Goal: Register for event/course: Register for event/course

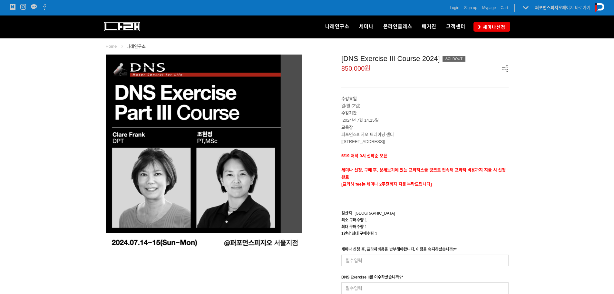
click at [122, 27] on img at bounding box center [122, 26] width 36 height 9
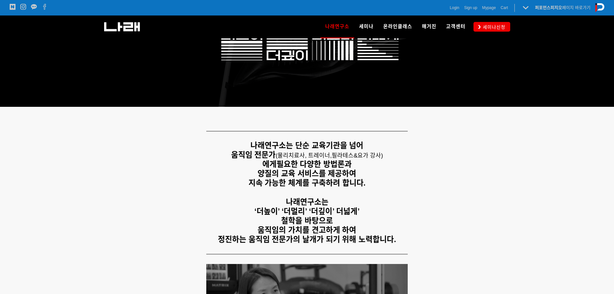
scroll to position [64, 0]
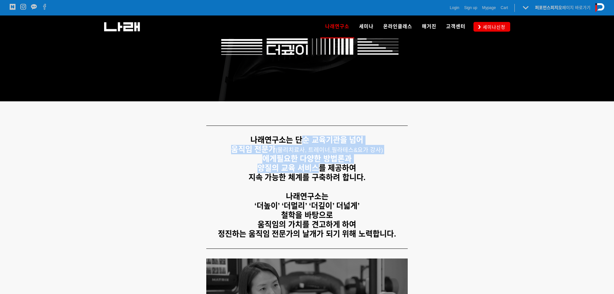
drag, startPoint x: 311, startPoint y: 156, endPoint x: 320, endPoint y: 169, distance: 15.4
click at [320, 169] on div "나래연구소는 단순 교육기관을 넘어 움직임 전문가 ( 물리치료사, 트레이너, 필라테스&요가 강사) 에게 필요한 다양한 방법론과 양질의 교육 서비…" at bounding box center [307, 186] width 403 height 103
click at [320, 169] on strong "양질의 교육 서비스를 제공하여" at bounding box center [307, 167] width 99 height 9
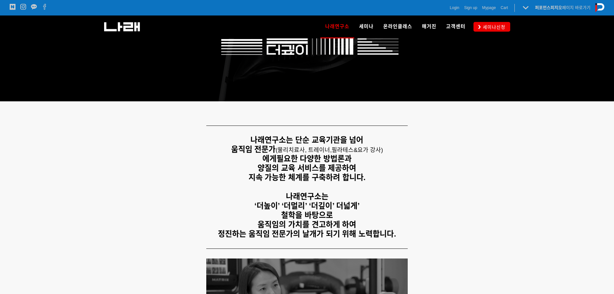
drag, startPoint x: 256, startPoint y: 148, endPoint x: 375, endPoint y: 175, distance: 122.6
click at [375, 175] on div "나래연구소는 단순 교육기관을 넘어 움직임 전문가 ( 물리치료사, 트레이너, 필라테스&요가 강사) 에게 필요한 다양한 방법론과 양질의 교육 서비…" at bounding box center [307, 186] width 403 height 103
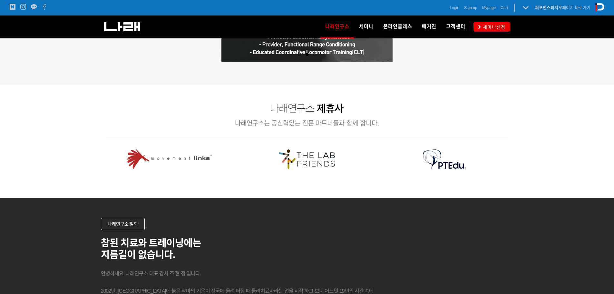
scroll to position [742, 0]
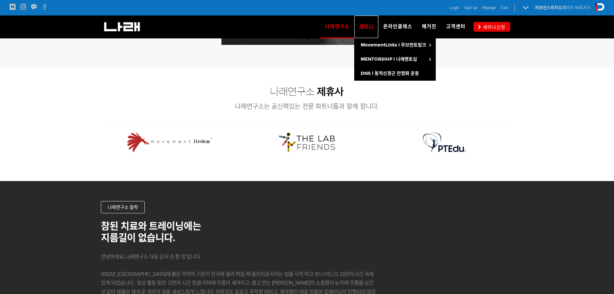
click at [369, 26] on span "세미나" at bounding box center [366, 27] width 15 height 6
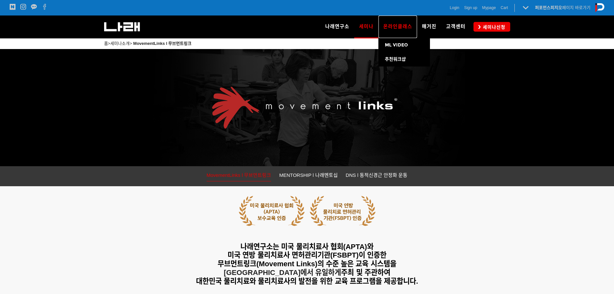
click at [392, 28] on span "온라인클래스" at bounding box center [397, 27] width 29 height 6
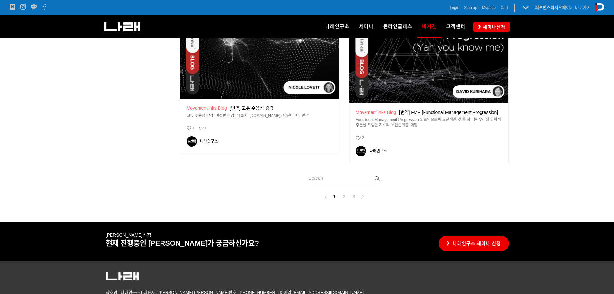
scroll to position [965, 0]
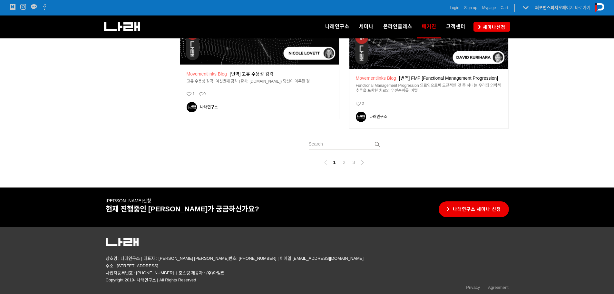
click at [132, 259] on p "상호명 : 나래연구소 | 대표자 : 조현정 대표번호: 02-560-4885 | 이메일:go2narae@naver.com 주소 : 서울 송파구 …" at bounding box center [307, 262] width 403 height 14
copy p "나래연구소"
drag, startPoint x: 136, startPoint y: 271, endPoint x: 162, endPoint y: 273, distance: 25.8
click at [162, 273] on p "사업자등록번호 : 206-32-15534 | 호스팅 제공자 : (주)아임웹" at bounding box center [307, 272] width 403 height 7
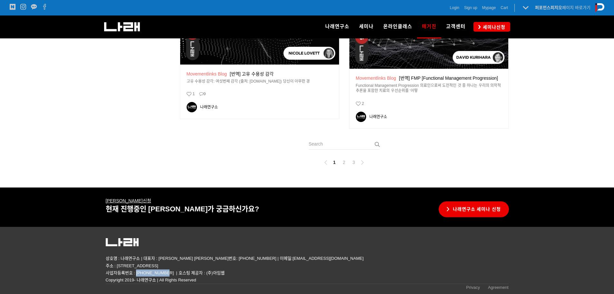
copy p "206-32-15534"
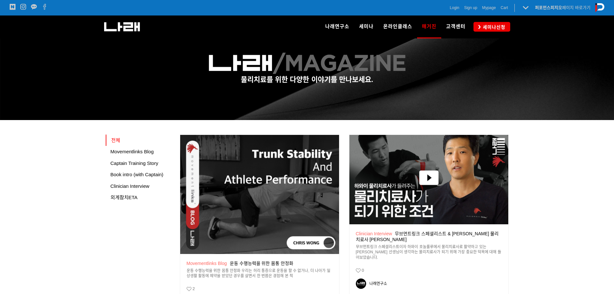
scroll to position [0, 0]
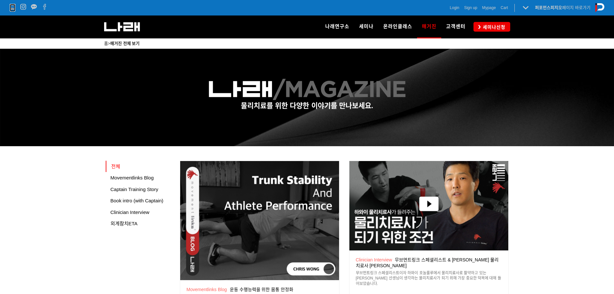
click at [15, 7] on icon at bounding box center [13, 7] width 6 height 6
click at [22, 6] on icon at bounding box center [23, 7] width 6 height 6
click at [36, 9] on icon at bounding box center [34, 7] width 6 height 6
click at [46, 5] on icon at bounding box center [45, 7] width 6 height 6
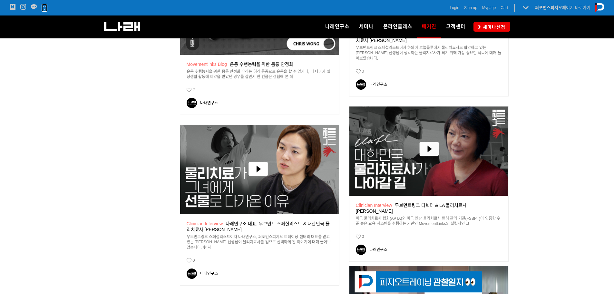
scroll to position [226, 0]
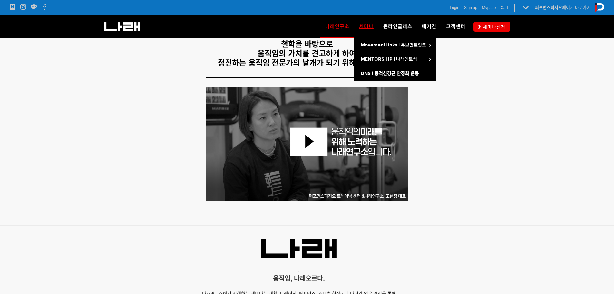
scroll to position [224, 0]
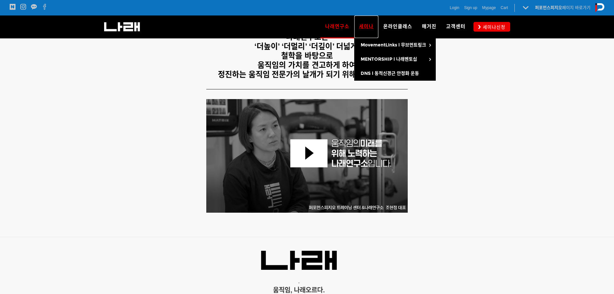
click at [370, 30] on link "세미나" at bounding box center [366, 26] width 24 height 23
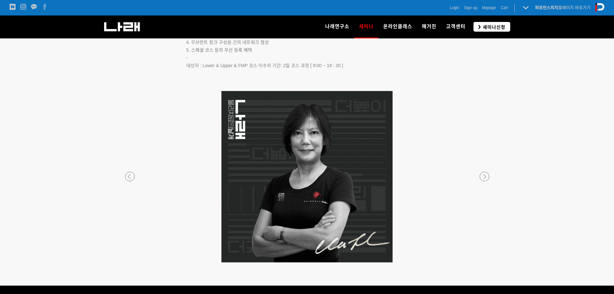
scroll to position [1128, 0]
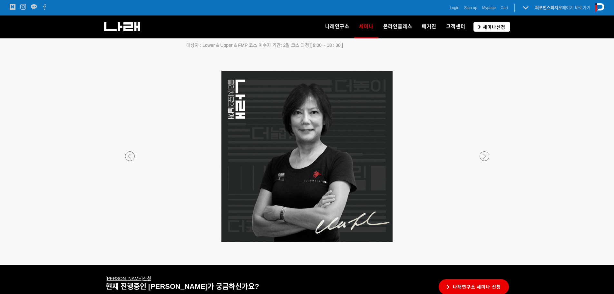
click at [490, 29] on span "세미나신청" at bounding box center [493, 27] width 25 height 6
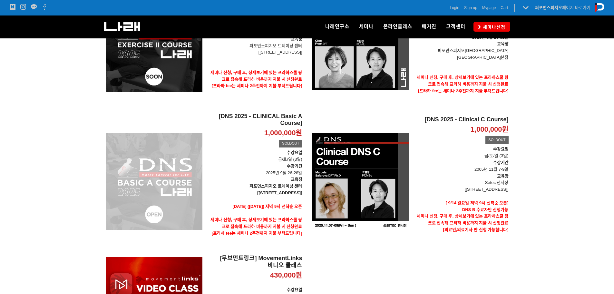
scroll to position [161, 0]
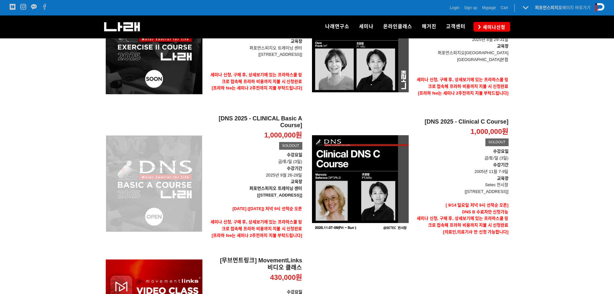
click at [173, 162] on div "[DNS 2025 - CLINICAL Basic A Course] 1,000,000원 TIME SALE SOLDOUT" at bounding box center [154, 183] width 97 height 137
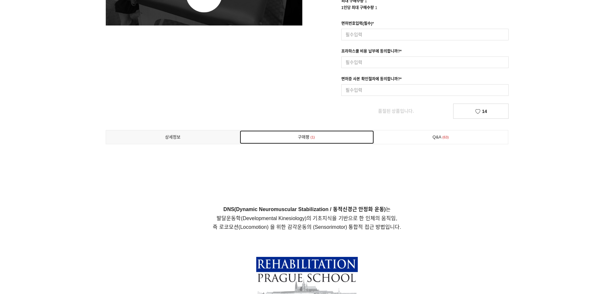
click at [323, 141] on link "구매평 1" at bounding box center [307, 137] width 134 height 14
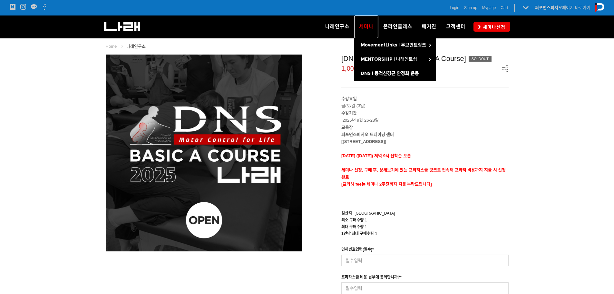
click at [365, 31] on link "세미나" at bounding box center [366, 26] width 24 height 23
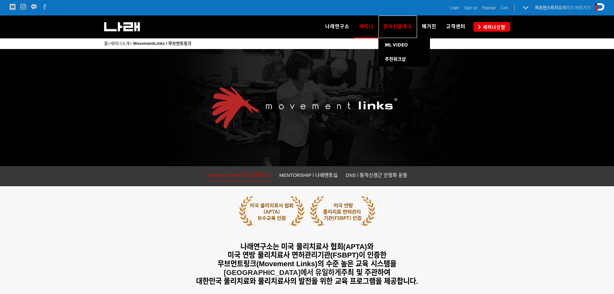
click at [406, 29] on span "온라인클래스" at bounding box center [397, 27] width 29 height 6
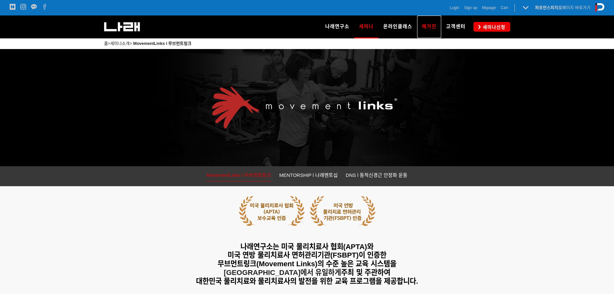
click at [432, 27] on span "매거진" at bounding box center [429, 27] width 15 height 6
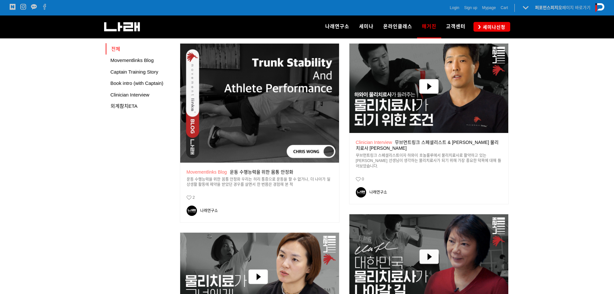
scroll to position [129, 0]
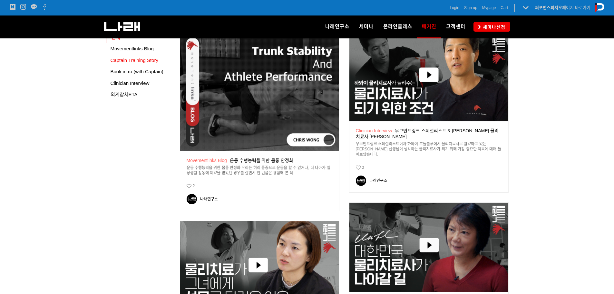
click at [143, 54] on ul "전체 Movementlinks Blog Captain Training Story Book intro (with Captain) Clinicia…" at bounding box center [140, 66] width 69 height 69
click at [146, 48] on span "Movementlinks Blog" at bounding box center [132, 48] width 43 height 5
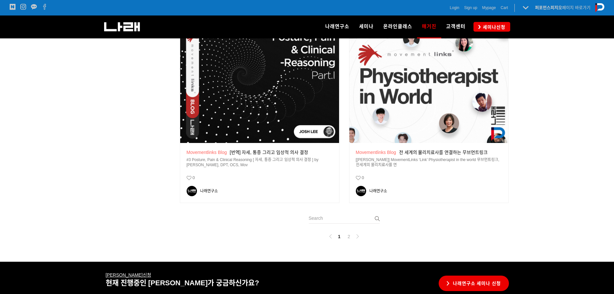
scroll to position [974, 0]
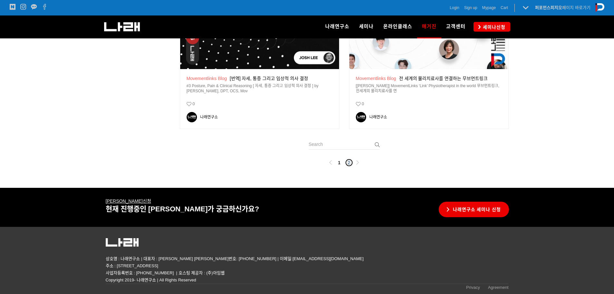
click at [347, 166] on link "2" at bounding box center [349, 163] width 8 height 8
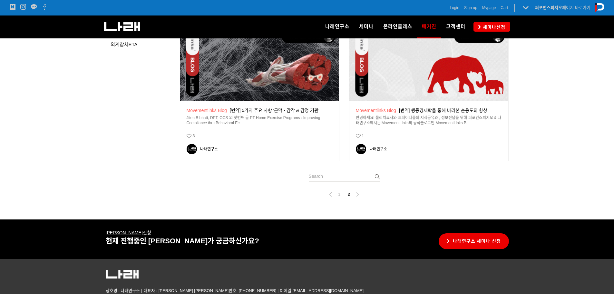
scroll to position [179, 0]
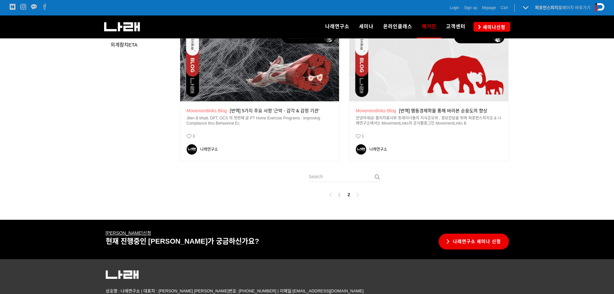
click at [263, 83] on img at bounding box center [259, 41] width 159 height 119
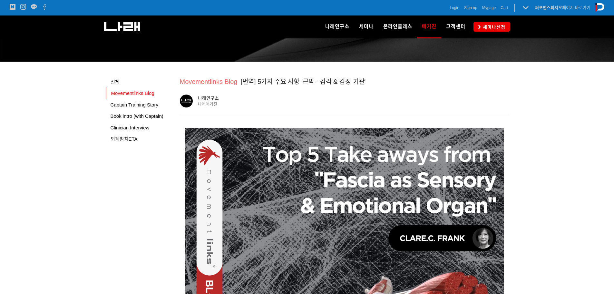
scroll to position [97, 0]
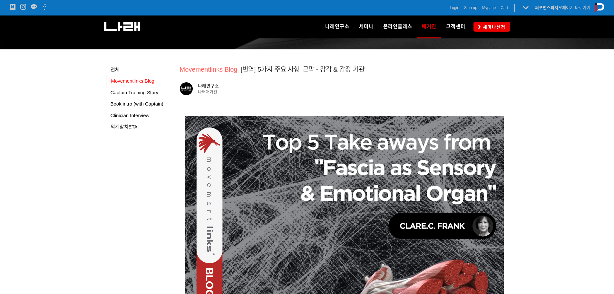
click at [215, 85] on div "나래연구소" at bounding box center [209, 86] width 23 height 7
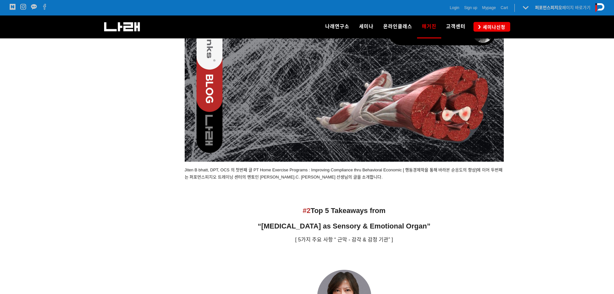
scroll to position [484, 0]
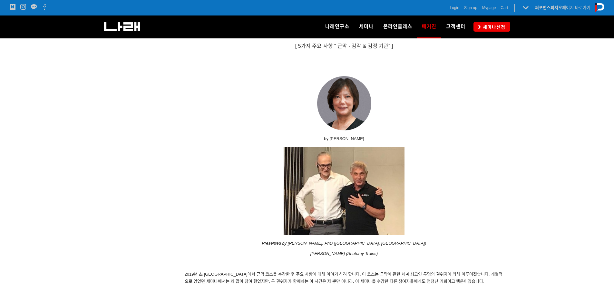
drag, startPoint x: 365, startPoint y: 138, endPoint x: 305, endPoint y: 140, distance: 59.4
click at [306, 140] on p "by Clare. C. Frank" at bounding box center [344, 138] width 319 height 7
click at [305, 140] on p "by Clare. C. Frank" at bounding box center [344, 138] width 319 height 7
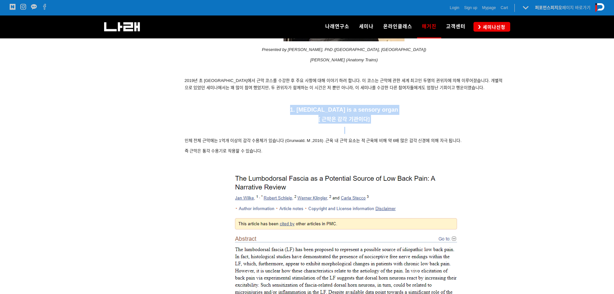
drag, startPoint x: 305, startPoint y: 103, endPoint x: 477, endPoint y: 128, distance: 173.5
click at [477, 128] on p at bounding box center [344, 130] width 319 height 7
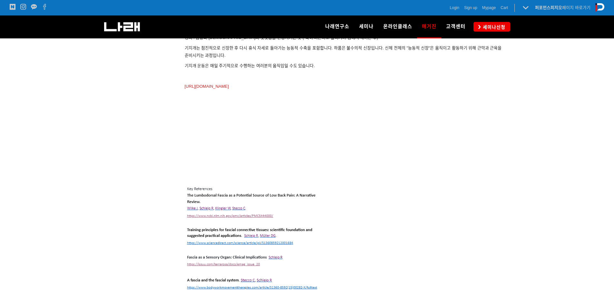
scroll to position [1773, 0]
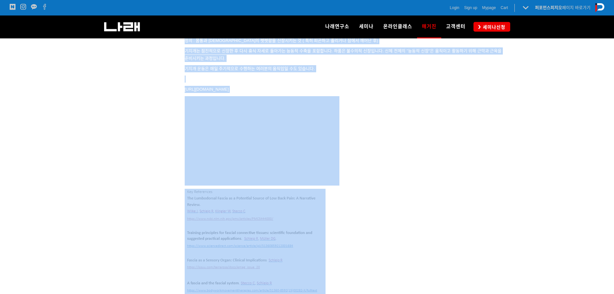
drag, startPoint x: 323, startPoint y: 229, endPoint x: 170, endPoint y: 209, distance: 154.1
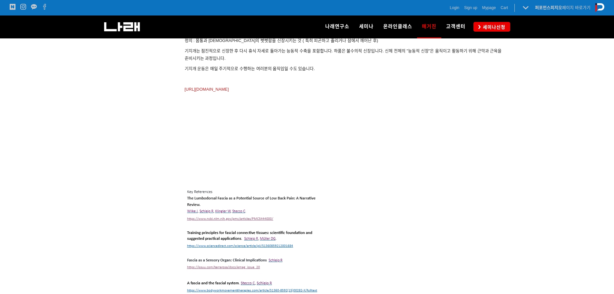
click at [239, 190] on img at bounding box center [255, 280] width 141 height 181
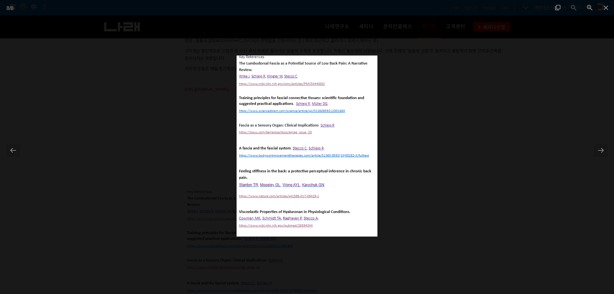
click at [448, 100] on div at bounding box center [307, 147] width 614 height 294
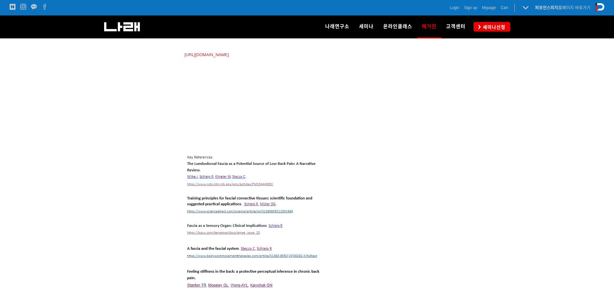
scroll to position [1870, 0]
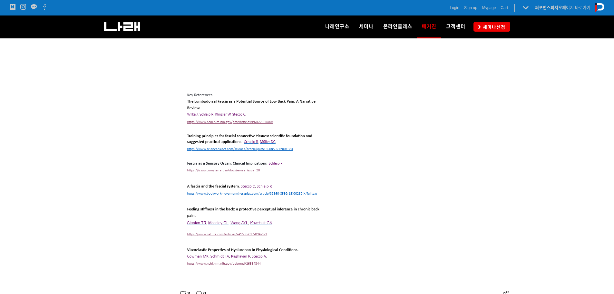
click at [265, 137] on img at bounding box center [255, 184] width 141 height 181
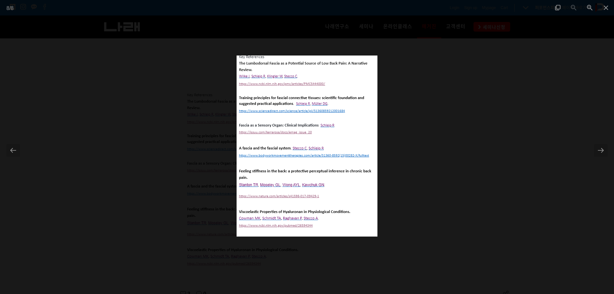
click at [415, 128] on div at bounding box center [307, 147] width 614 height 294
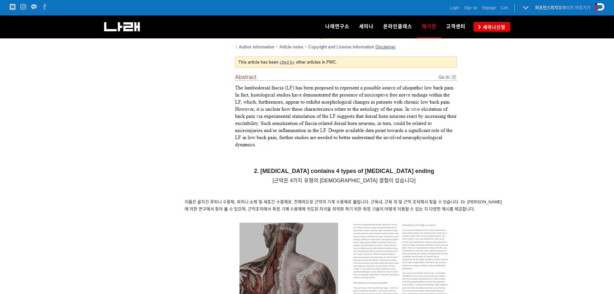
scroll to position [838, 0]
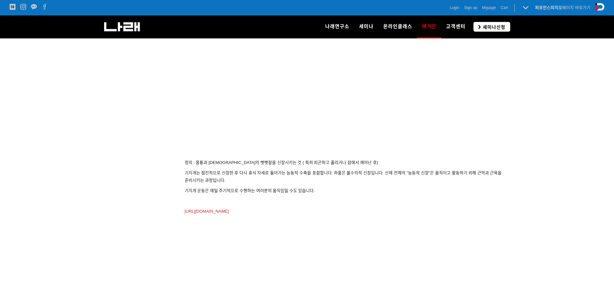
click at [501, 30] on span "세미나신청" at bounding box center [493, 27] width 25 height 6
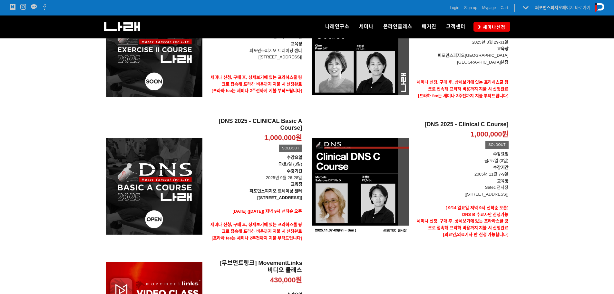
scroll to position [205, 0]
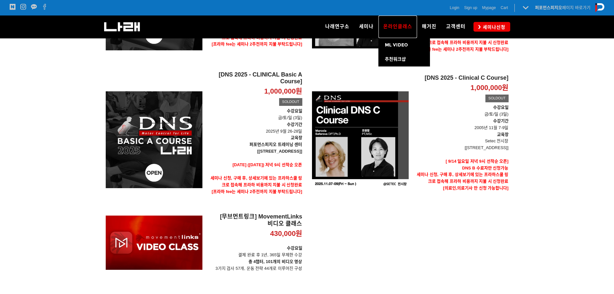
click at [406, 27] on span "온라인클래스" at bounding box center [397, 27] width 29 height 6
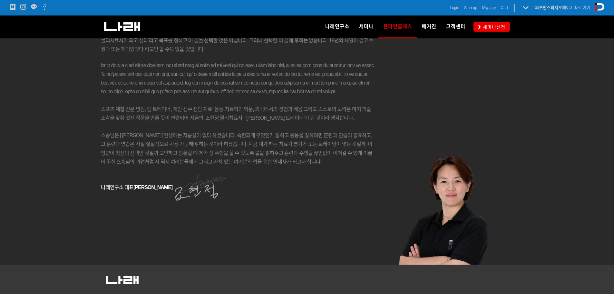
scroll to position [4965, 0]
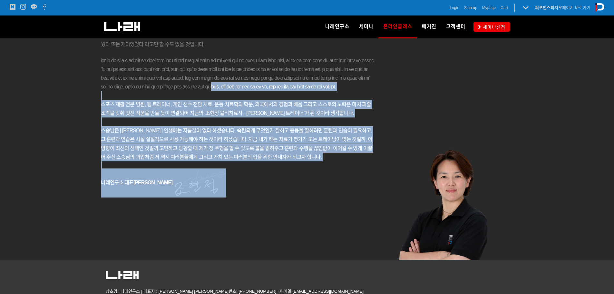
drag, startPoint x: 306, startPoint y: 188, endPoint x: 336, endPoint y: 207, distance: 35.7
click at [336, 197] on div "참된 치료와 트레이닝에는 지름길이 없습니다. 안녕하세요, 나래연구소 대표 강사 조 현 정 입니다. 2002년, 대한민국에 붉은 악마의 기운이 …" at bounding box center [238, 64] width 275 height 266
click at [336, 197] on p "나래연구소 대표 [PERSON_NAME]" at bounding box center [238, 182] width 275 height 29
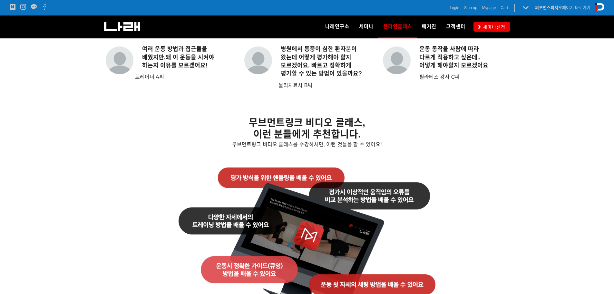
scroll to position [580, 0]
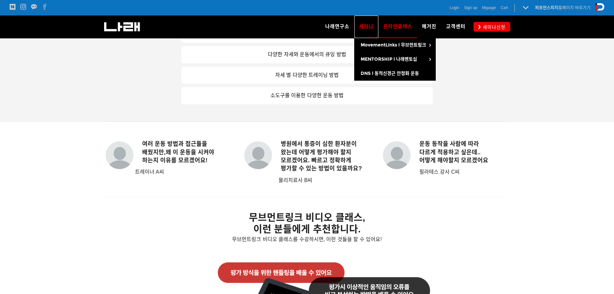
click at [375, 30] on link "세미나" at bounding box center [366, 26] width 24 height 23
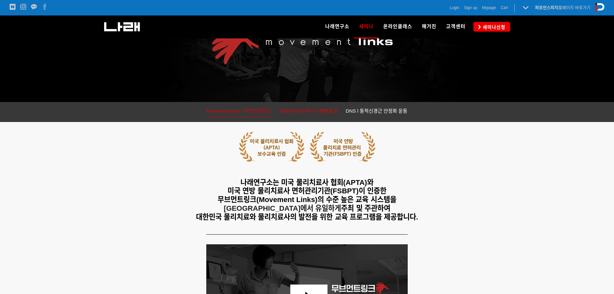
scroll to position [64, 0]
click at [320, 113] on span "MENTORSHIP l 나래멘토십" at bounding box center [308, 110] width 58 height 5
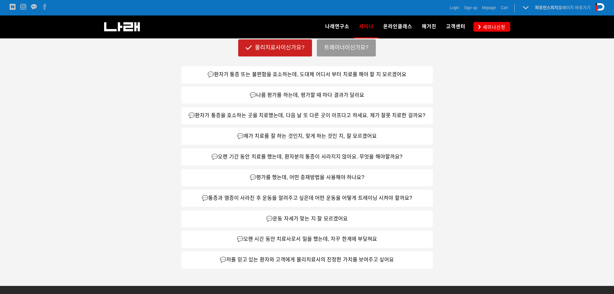
scroll to position [419, 0]
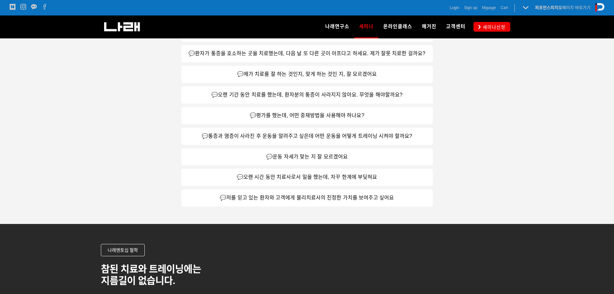
click at [306, 152] on link "💬운동 자세가 맞는 지 잘 모르겠어요" at bounding box center [307, 156] width 251 height 17
click at [284, 161] on link "💬운동 자세가 맞는 지 잘 모르겠어요" at bounding box center [307, 156] width 251 height 17
drag, startPoint x: 303, startPoint y: 145, endPoint x: 306, endPoint y: 141, distance: 5.3
click at [303, 145] on div at bounding box center [307, 147] width 251 height 4
click at [310, 128] on link "💬통증과 염증이 사라진 후 운동을 알려주고 싶은데 어떤 운동을 어떻게 트레이닝 시켜야 할까요?" at bounding box center [307, 136] width 251 height 17
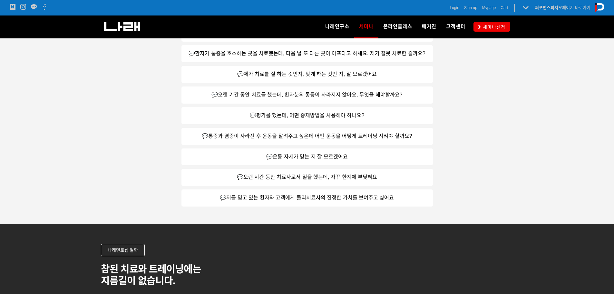
drag, startPoint x: 312, startPoint y: 117, endPoint x: 314, endPoint y: 111, distance: 6.3
click at [312, 115] on div "나래 멘토십 세미나, 이런 분들에게 추천합니다. 나래멘토십은 건강을 책임지는 물리치료사와 트레이너 모두를 위해 준비한 코스입니다. 물리치료사이…" at bounding box center [307, 68] width 261 height 278
click at [314, 111] on link "💬평가를 했는데, 어떤 중재방법을 사용해야 하나요?" at bounding box center [307, 115] width 251 height 17
click at [314, 107] on link "💬평가를 했는데, 어떤 중재방법을 사용해야 하나요?" at bounding box center [307, 115] width 251 height 17
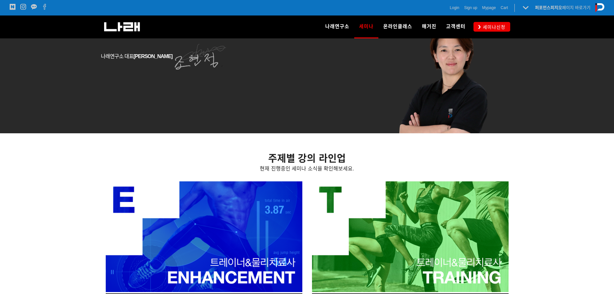
click at [150, 71] on p "나래연구소 대표 조현정" at bounding box center [238, 56] width 275 height 29
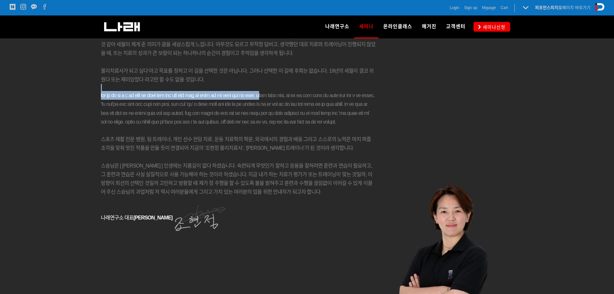
drag, startPoint x: 137, startPoint y: 105, endPoint x: 163, endPoint y: 141, distance: 44.1
click at [160, 138] on div "참된 치료와 트레이닝에는 지름길이 없습니다. 안녕하세요, 나래연구소 대표 강사 조 현 정 입니다. 2002년, 대한민국에 붉은 악마의 기운이 …" at bounding box center [238, 99] width 275 height 266
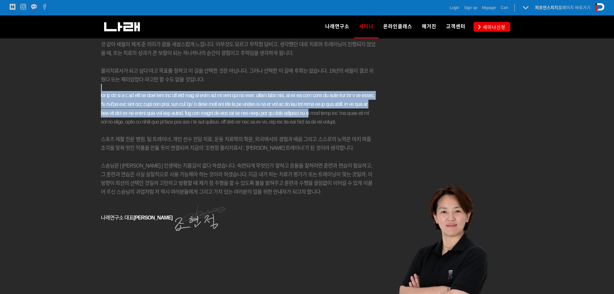
click at [163, 124] on span at bounding box center [238, 109] width 274 height 32
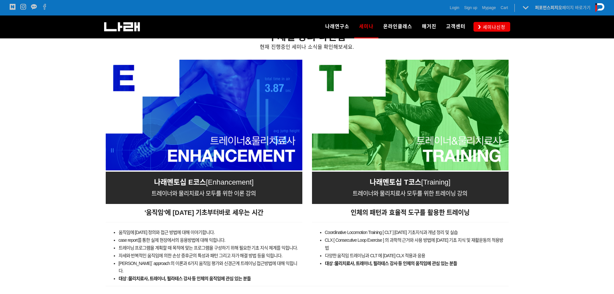
scroll to position [1064, 0]
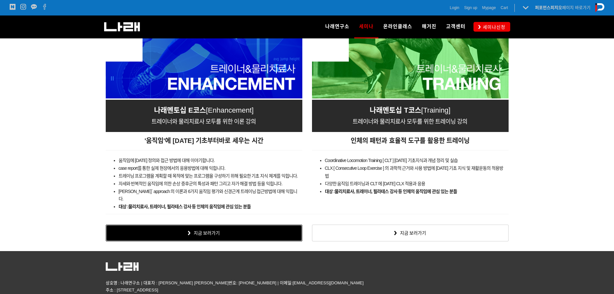
drag, startPoint x: 210, startPoint y: 225, endPoint x: 212, endPoint y: 220, distance: 5.3
click at [210, 225] on link "지금 보러가기" at bounding box center [204, 232] width 197 height 17
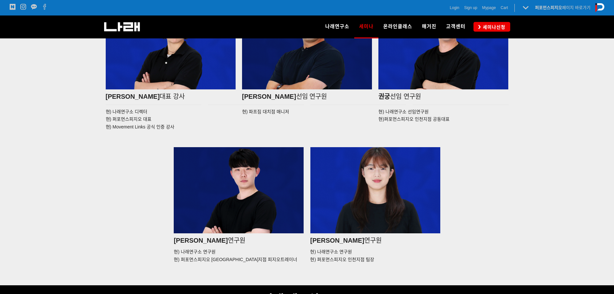
scroll to position [1032, 0]
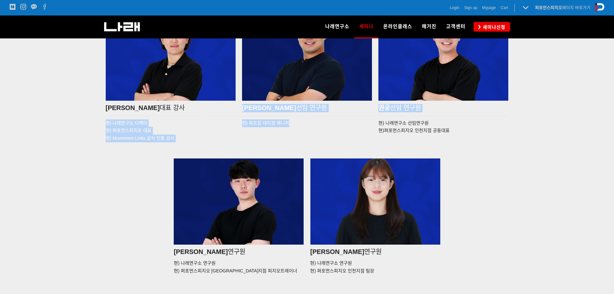
drag, startPoint x: 181, startPoint y: 110, endPoint x: 300, endPoint y: 135, distance: 121.6
click at [300, 135] on div "[PERSON_NAME] [PERSON_NAME] 강사 [PERSON_NAME] [PERSON_NAME] 연구원 권궁 선임 연구원 현) 나래연…" at bounding box center [307, 152] width 413 height 287
click at [300, 135] on div "현) 나래연구소 디렉터 현) 퍼포먼스피지오 대표 현) Movement Links 공식 인증 강사 현) [GEOGRAPHIC_DATA] 매니저 …" at bounding box center [307, 131] width 409 height 26
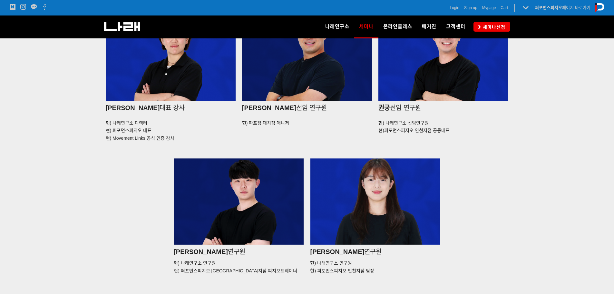
click at [149, 128] on span "현) 퍼포먼스피지오 대표" at bounding box center [129, 130] width 46 height 5
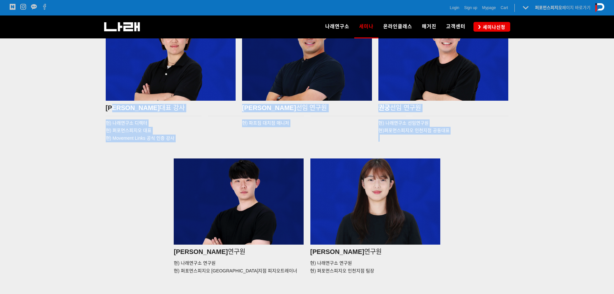
drag, startPoint x: 117, startPoint y: 109, endPoint x: 443, endPoint y: 136, distance: 327.1
click at [443, 136] on div "[PERSON_NAME] [PERSON_NAME] 강사 [PERSON_NAME] [PERSON_NAME] 연구원 권궁 선임 연구원 현) 나래연…" at bounding box center [307, 152] width 413 height 287
click at [443, 136] on p at bounding box center [444, 137] width 130 height 7
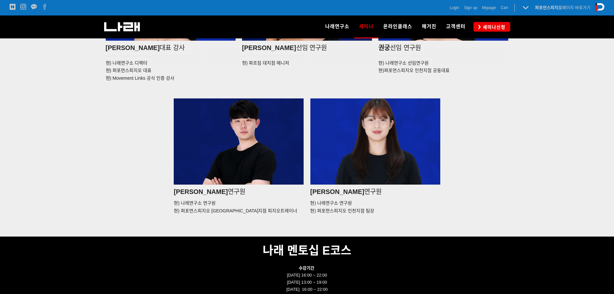
scroll to position [1096, 0]
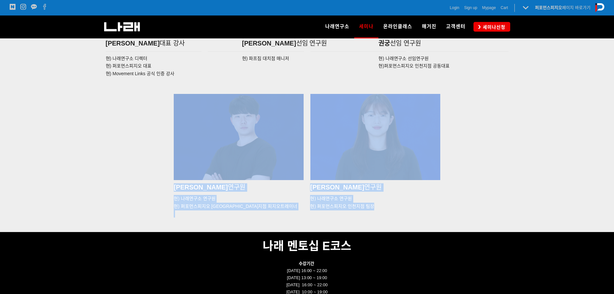
drag, startPoint x: 134, startPoint y: 126, endPoint x: 505, endPoint y: 214, distance: 381.0
click at [499, 214] on div "[PERSON_NAME] 연구원 현) 나래연구소 연구원 현) 퍼포먼스피지오 [GEOGRAPHIC_DATA]지점 피지오트레이너 [PERSON_N…" at bounding box center [307, 155] width 409 height 127
click at [421, 188] on p "이정민 연구원" at bounding box center [375, 187] width 130 height 8
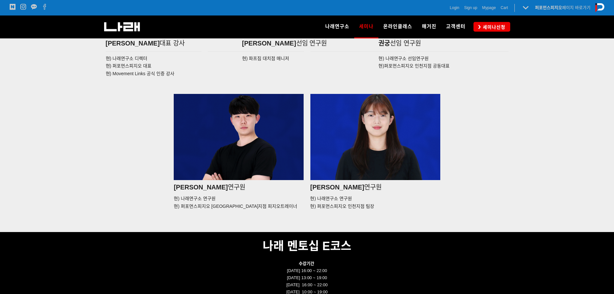
click at [397, 215] on p at bounding box center [375, 213] width 130 height 7
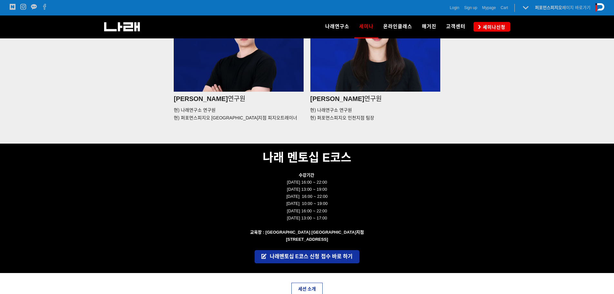
scroll to position [1193, 0]
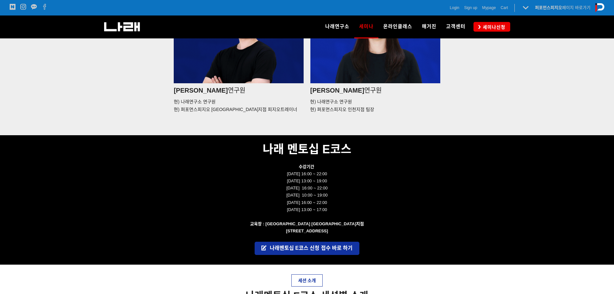
drag, startPoint x: 315, startPoint y: 162, endPoint x: 416, endPoint y: 201, distance: 108.1
click at [416, 201] on div "나래 멘토십 E코스 수강기간 [DATE] 16:00 ~ 22:00 [DATE] 13:00 ~ 19:00 [DATE] 16:00 ~ 22:00 …" at bounding box center [307, 188] width 403 height 106
click at [416, 201] on p "[DATE] 10:00 ~ 19:00 [DATE] 16:00 ~ 22:00 [DATE] 13:00 ~ 17:00" at bounding box center [307, 202] width 403 height 21
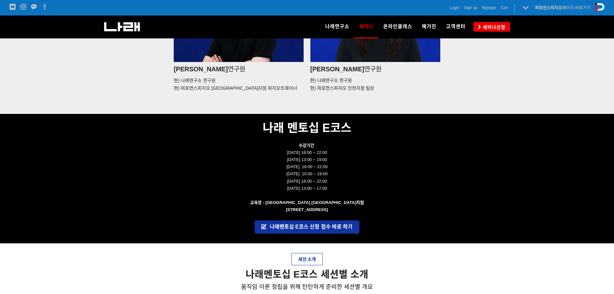
scroll to position [1257, 0]
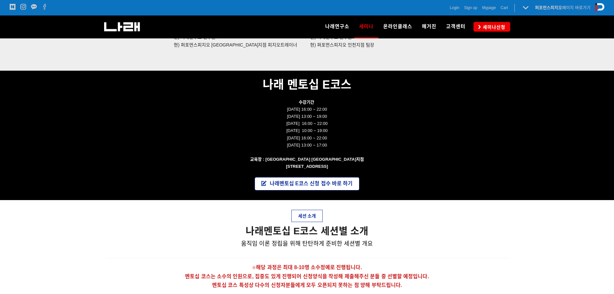
click at [309, 185] on link "나래멘토십 E코스 신청 접수 바로 하기" at bounding box center [307, 183] width 105 height 13
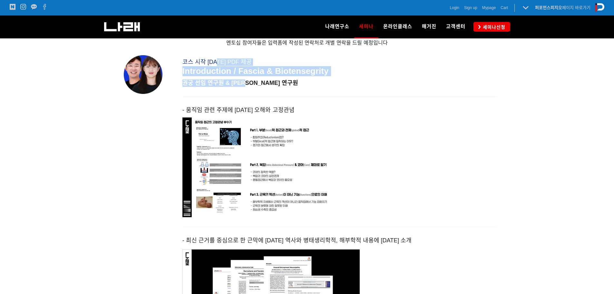
drag, startPoint x: 217, startPoint y: 57, endPoint x: 261, endPoint y: 87, distance: 52.6
click at [261, 87] on div "코스 시작 [DATE] PDF 제공 Introduction / Fascia & Biotensegrity 권궁 선임 연구원 & [PERSON_N…" at bounding box center [339, 72] width 315 height 35
click at [262, 87] on div "코스 시작 [DATE] PDF 제공 Introduction / Fascia & Biotensegrity 권궁 선임 연구원 & [PERSON_N…" at bounding box center [339, 72] width 315 height 35
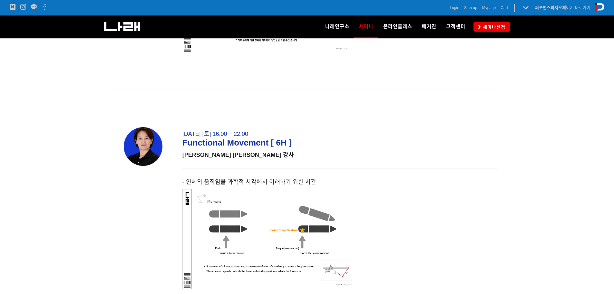
scroll to position [2644, 0]
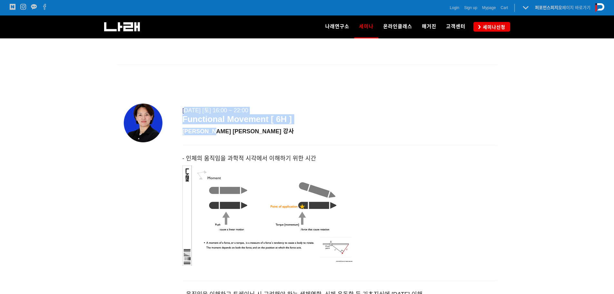
drag, startPoint x: 186, startPoint y: 112, endPoint x: 304, endPoint y: 132, distance: 120.4
click at [304, 132] on div "[DATE] [토] 16:00 ~ 22:00 Functional Movement [ 6H ] [PERSON_NAME] [PERSON_NAME]…" at bounding box center [339, 120] width 315 height 35
click at [306, 132] on h6 "[PERSON_NAME] [PERSON_NAME] 강사" at bounding box center [339, 131] width 315 height 7
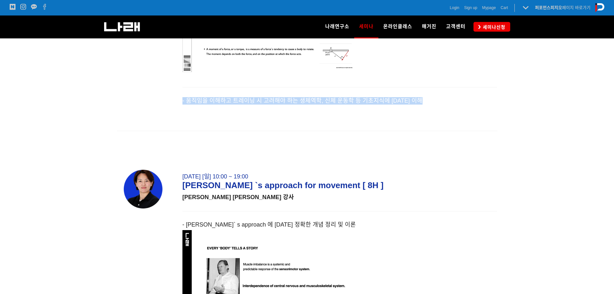
click at [294, 132] on div "[DATE] [토] 16:00 ~ 22:00 Functional Movement [ 6H ] [PERSON_NAME] [PERSON_NAME]…" at bounding box center [307, 21] width 390 height 260
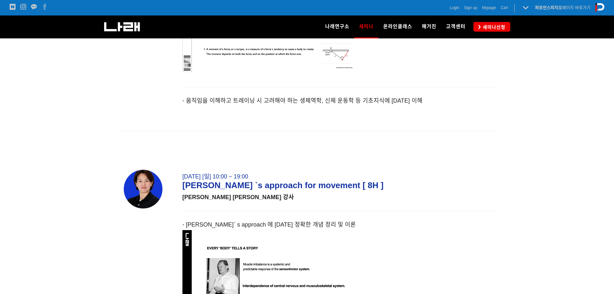
click at [294, 133] on div at bounding box center [307, 130] width 393 height 7
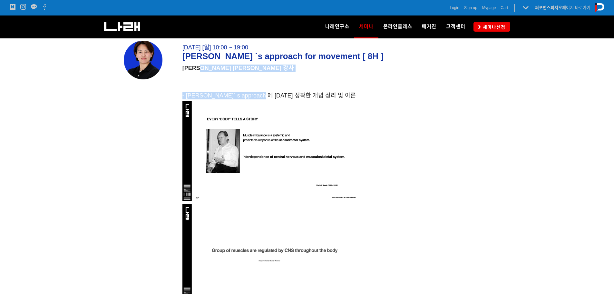
click at [276, 98] on div "[DATE] [일] 10:00 ~ 19:00 Janda `s approach for movement [ 8H ] [PERSON_NAME] [P…" at bounding box center [340, 289] width 328 height 505
click at [276, 98] on h6 "- [PERSON_NAME]` s approach 에 [DATE] 정확한 개념 정리 및 이론" at bounding box center [339, 146] width 315 height 109
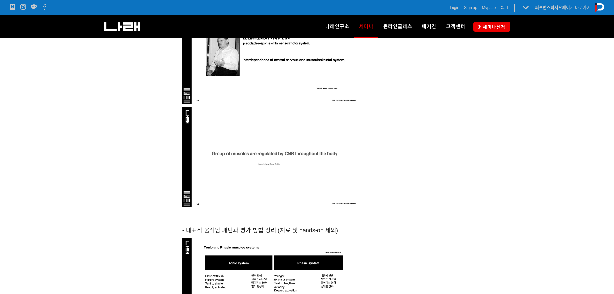
click at [338, 170] on img at bounding box center [270, 157] width 177 height 100
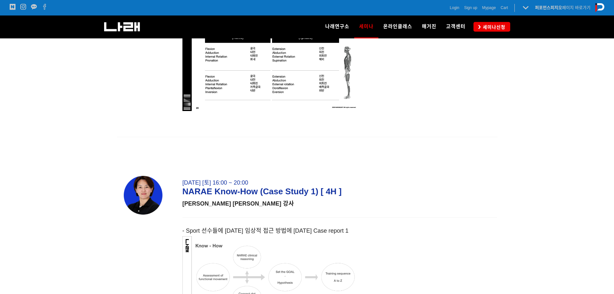
scroll to position [3450, 0]
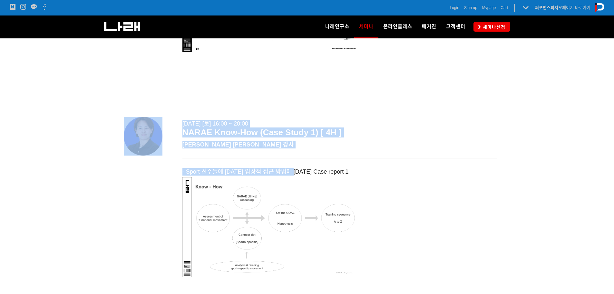
drag, startPoint x: 206, startPoint y: 110, endPoint x: 302, endPoint y: 163, distance: 109.4
click at [302, 163] on div "[DATE] [토] 16:00 ~ 20:00 NARAE Know-How (Case Study 1) [ 4H ] [PERSON_NAME] [PE…" at bounding box center [307, 209] width 390 height 225
click at [302, 163] on div "- Sport 선수들에 [DATE] 임상적 접근 방법에 [DATE] Case report 1" at bounding box center [340, 223] width 328 height 122
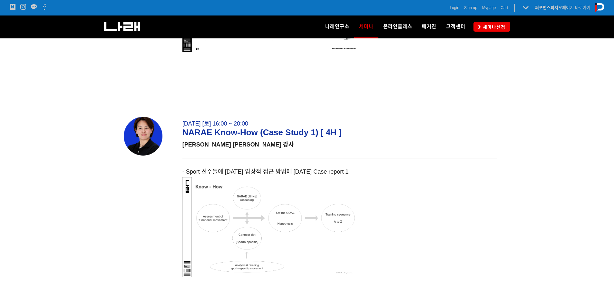
click at [290, 149] on div "[DATE] [토] 16:00 ~ 20:00 NARAE Know-How (Case Study 1) [ 4H ] [PERSON_NAME] [PE…" at bounding box center [339, 134] width 315 height 35
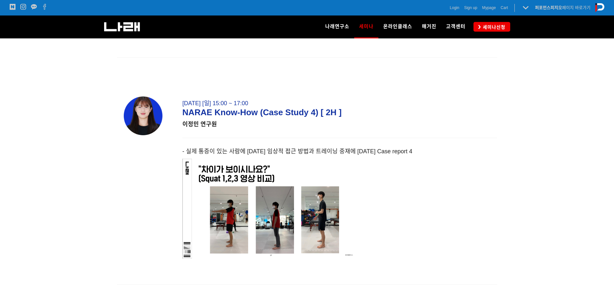
scroll to position [4224, 0]
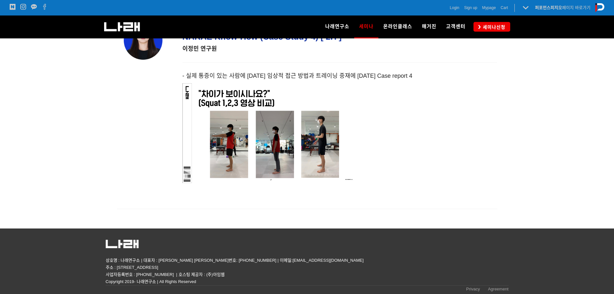
drag, startPoint x: 121, startPoint y: 268, endPoint x: 226, endPoint y: 270, distance: 105.1
click at [226, 270] on div "상호명 : 나래연구소 | 대표자 : [PERSON_NAME] [PERSON_NAME]번호: [PHONE_NUMBER] | 이메일:[EMAIL_…" at bounding box center [307, 261] width 403 height 47
click at [226, 271] on p "사업자등록번호 : [PHONE_NUMBER] | 호스팅 제공자 : (주)아임웹" at bounding box center [307, 274] width 403 height 7
drag, startPoint x: 206, startPoint y: 266, endPoint x: 164, endPoint y: 265, distance: 41.9
click at [164, 265] on p "상호명 : 나래연구소 | 대표자 : [PERSON_NAME] [PERSON_NAME]번호: [PHONE_NUMBER] | 이메일:[EMAIL_…" at bounding box center [307, 264] width 403 height 14
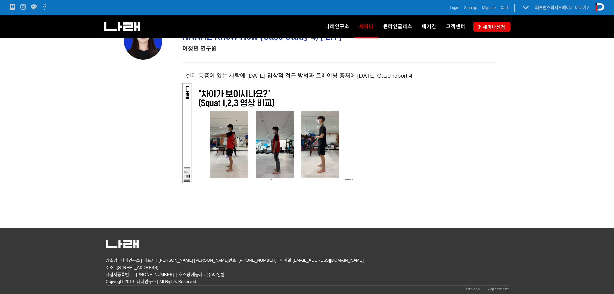
click at [164, 265] on p "상호명 : 나래연구소 | 대표자 : [PERSON_NAME] [PERSON_NAME]번호: [PHONE_NUMBER] | 이메일:[EMAIL_…" at bounding box center [307, 264] width 403 height 14
drag, startPoint x: 114, startPoint y: 268, endPoint x: 233, endPoint y: 270, distance: 118.4
click at [233, 270] on div "상호명 : 나래연구소 | 대표자 : [PERSON_NAME] [PERSON_NAME]번호: [PHONE_NUMBER] | 이메일:[EMAIL_…" at bounding box center [307, 261] width 403 height 47
click at [233, 271] on p "사업자등록번호 : [PHONE_NUMBER] | 호스팅 제공자 : (주)아임웹" at bounding box center [307, 274] width 403 height 7
drag, startPoint x: 218, startPoint y: 264, endPoint x: 126, endPoint y: 267, distance: 91.6
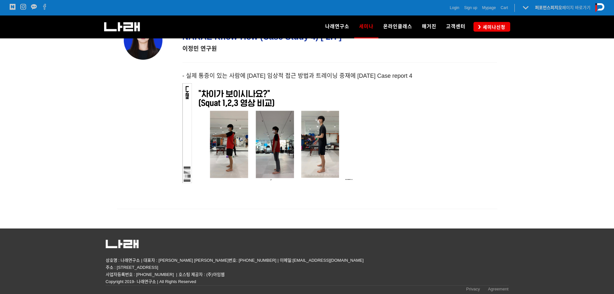
click at [126, 267] on p "상호명 : 나래연구소 | 대표자 : [PERSON_NAME] [PERSON_NAME]번호: [PHONE_NUMBER] | 이메일:[EMAIL_…" at bounding box center [307, 264] width 403 height 14
drag, startPoint x: 176, startPoint y: 277, endPoint x: 251, endPoint y: 277, distance: 75.1
click at [245, 277] on p "사업자등록번호 : [PHONE_NUMBER] | 호스팅 제공자 : (주)아임웹" at bounding box center [307, 274] width 403 height 7
click at [251, 277] on p "사업자등록번호 : [PHONE_NUMBER] | 호스팅 제공자 : (주)아임웹" at bounding box center [307, 274] width 403 height 7
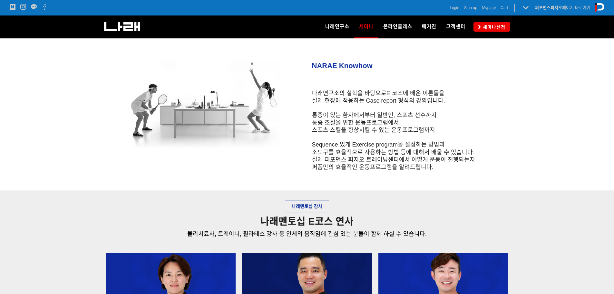
scroll to position [0, 0]
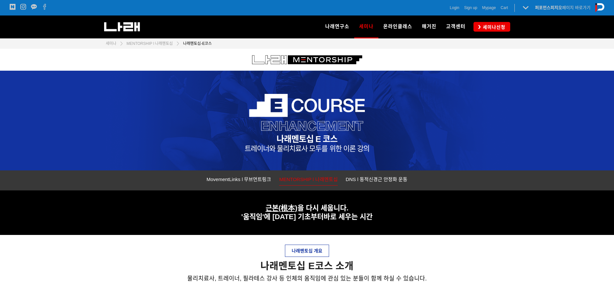
click at [265, 150] on span "트레이너와 물리치료사 모두를 위한 이론 강의" at bounding box center [307, 148] width 125 height 8
click at [290, 150] on span "트레이너와 물리치료사 모두를 위한 이론 강의" at bounding box center [307, 148] width 125 height 8
click at [349, 150] on span "트레이너와 물리치료사 모두를 위한 이론 강의" at bounding box center [307, 148] width 125 height 8
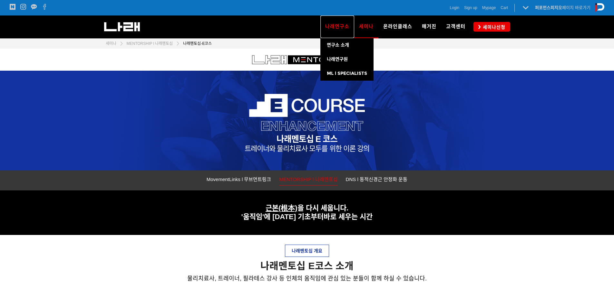
click at [342, 23] on link "나래연구소" at bounding box center [337, 26] width 34 height 23
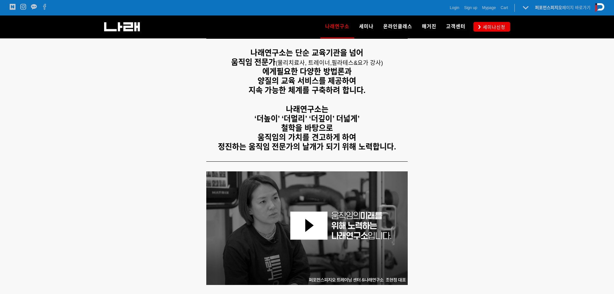
scroll to position [97, 0]
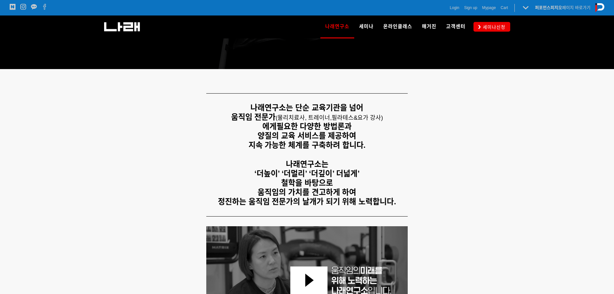
click at [293, 117] on span "물리치료사, 트레이너," at bounding box center [305, 117] width 54 height 6
click at [314, 116] on span "물리치료사, 트레이너," at bounding box center [305, 117] width 54 height 6
click at [334, 116] on span "필라테스&요가 강사)" at bounding box center [357, 117] width 51 height 6
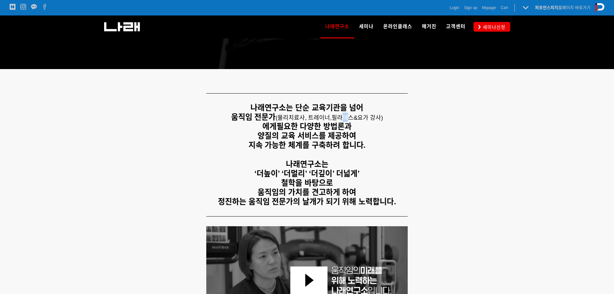
click at [347, 117] on span "필라테스&요가 강사)" at bounding box center [357, 117] width 51 height 6
click at [343, 118] on span "필라테스&요가 강사)" at bounding box center [357, 117] width 51 height 6
click at [371, 118] on span "필라테스&요가 강사)" at bounding box center [357, 117] width 51 height 6
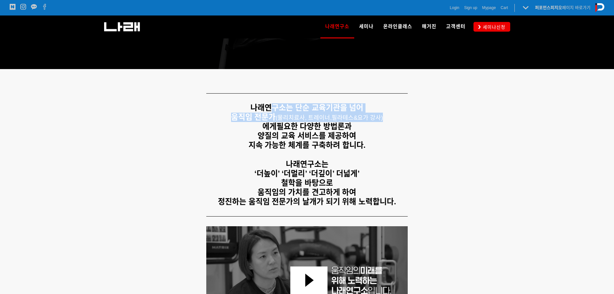
drag, startPoint x: 271, startPoint y: 108, endPoint x: 388, endPoint y: 116, distance: 117.3
click at [388, 116] on div "나래연구소는 단순 교육기관을 넘어 움직임 전문가 ( 물리치료사, 트레이너, 필라테스&요가 강사) 에게 필요한 다양한 방법론과 양질의 교육 서비…" at bounding box center [307, 154] width 403 height 103
click at [388, 117] on p "움직임 전문가 ( 물리치료사, 트레이너, 필라테스&요가 강사) 에게 필요한 다양한 방법론과" at bounding box center [307, 122] width 403 height 19
drag, startPoint x: 345, startPoint y: 117, endPoint x: 332, endPoint y: 118, distance: 13.5
click at [345, 117] on span "필라테스&요가 강사)" at bounding box center [357, 117] width 51 height 6
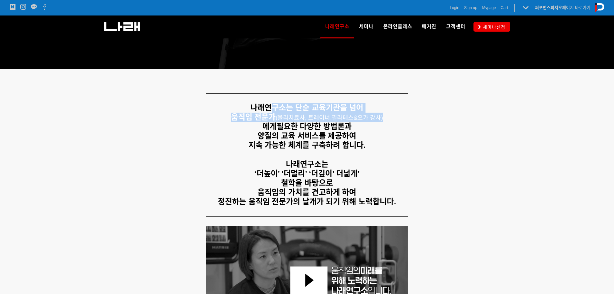
click at [332, 118] on span "물리치료사, 트레이너," at bounding box center [305, 117] width 54 height 6
drag, startPoint x: 332, startPoint y: 117, endPoint x: 465, endPoint y: 120, distance: 133.2
click at [465, 120] on p "움직임 전문가 ( 물리치료사, 트레이너, 필라테스&요가 강사) 에게 필요한 다양한 방법론과" at bounding box center [307, 122] width 403 height 19
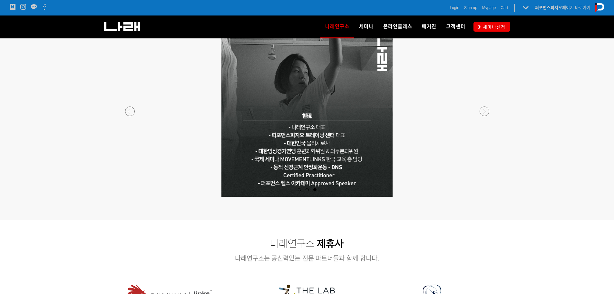
scroll to position [548, 0]
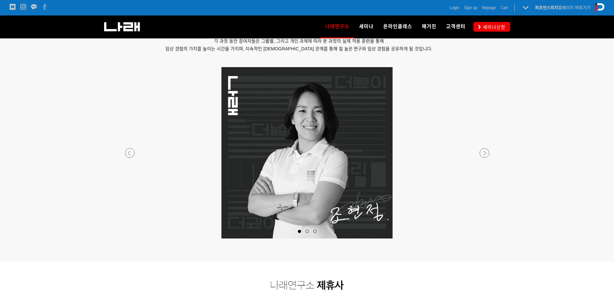
drag, startPoint x: 322, startPoint y: 162, endPoint x: 237, endPoint y: 158, distance: 85.5
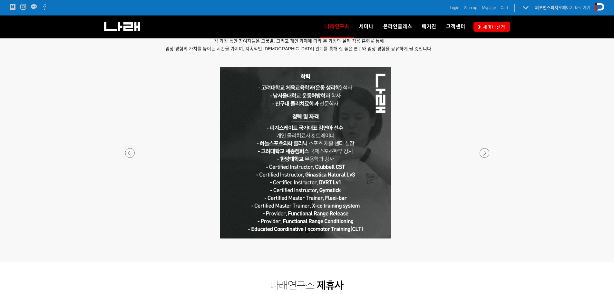
drag, startPoint x: 361, startPoint y: 158, endPoint x: 360, endPoint y: 138, distance: 20.1
click at [360, 138] on p at bounding box center [305, 152] width 380 height 171
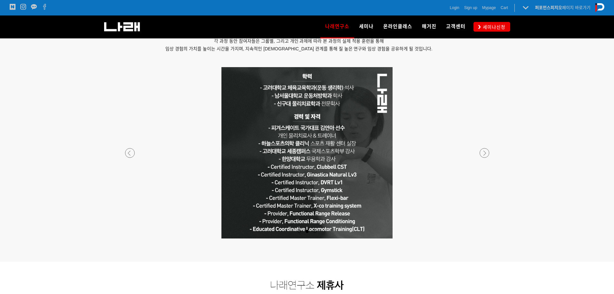
drag, startPoint x: 345, startPoint y: 163, endPoint x: 130, endPoint y: 159, distance: 214.8
click at [166, 161] on p at bounding box center [307, 152] width 380 height 171
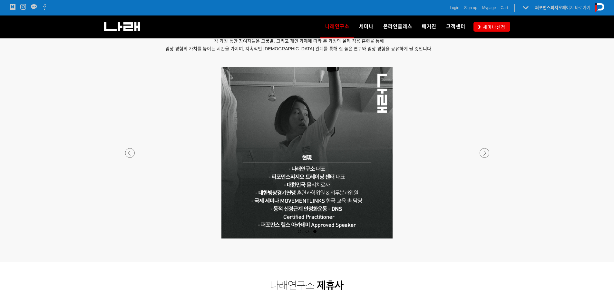
drag, startPoint x: 360, startPoint y: 206, endPoint x: 121, endPoint y: 201, distance: 239.6
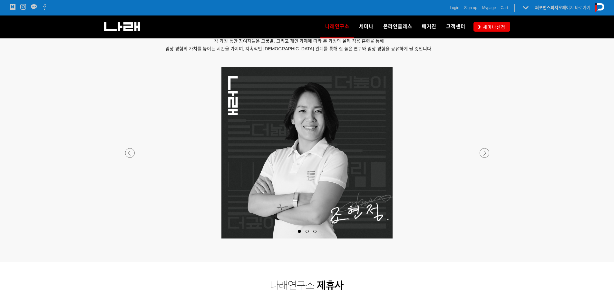
drag, startPoint x: 366, startPoint y: 191, endPoint x: 244, endPoint y: 184, distance: 121.7
click at [300, 187] on p at bounding box center [307, 152] width 380 height 171
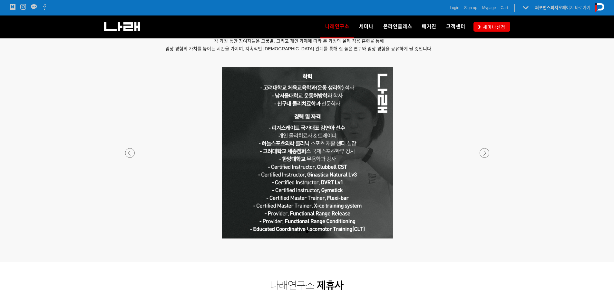
click at [496, 135] on p at bounding box center [307, 152] width 380 height 171
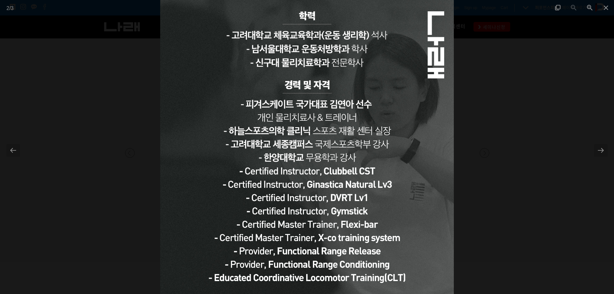
click at [529, 65] on div at bounding box center [307, 147] width 614 height 294
